Goal: Information Seeking & Learning: Learn about a topic

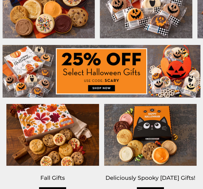
scroll to position [184, 0]
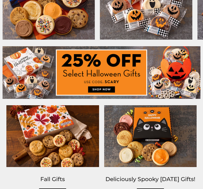
click at [108, 88] on img at bounding box center [102, 72] width 198 height 53
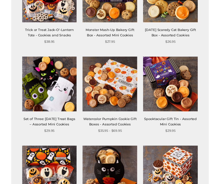
scroll to position [322, 0]
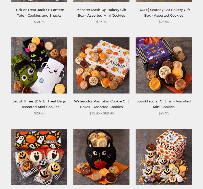
click at [117, 82] on img at bounding box center [102, 65] width 56 height 56
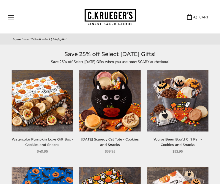
scroll to position [16, 0]
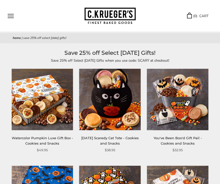
click at [13, 15] on button "Open navigation" at bounding box center [11, 16] width 6 height 4
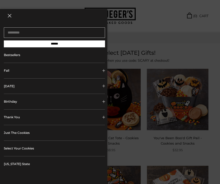
click at [13, 89] on button "[DATE]" at bounding box center [54, 86] width 101 height 15
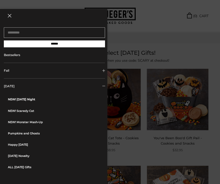
click at [13, 103] on link "NEW! [DATE] Night" at bounding box center [56, 99] width 97 height 11
click at [37, 71] on button "Fall" at bounding box center [54, 70] width 101 height 15
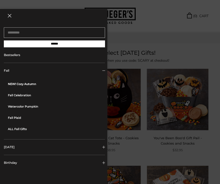
click at [31, 84] on link "NEW! Cozy Autumn" at bounding box center [56, 83] width 97 height 11
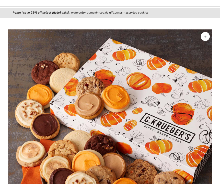
scroll to position [41, 0]
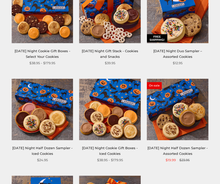
scroll to position [359, 0]
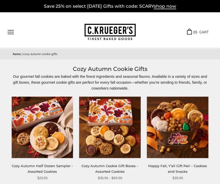
click at [9, 34] on button "Open navigation" at bounding box center [11, 32] width 6 height 4
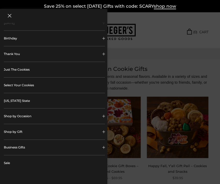
scroll to position [64, 0]
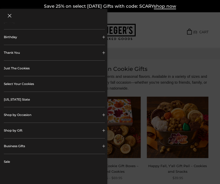
click at [21, 132] on button "Shop by Gift" at bounding box center [54, 130] width 101 height 15
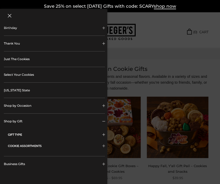
click at [18, 133] on button "GIFT TYPE" at bounding box center [56, 134] width 97 height 11
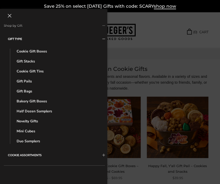
scroll to position [171, 0]
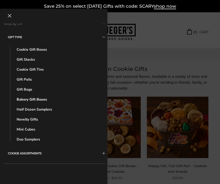
click at [26, 101] on link "Bakery Gift Boxes" at bounding box center [58, 99] width 83 height 5
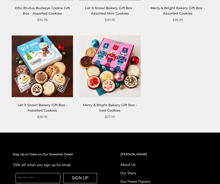
scroll to position [648, 0]
